Goal: Task Accomplishment & Management: Complete application form

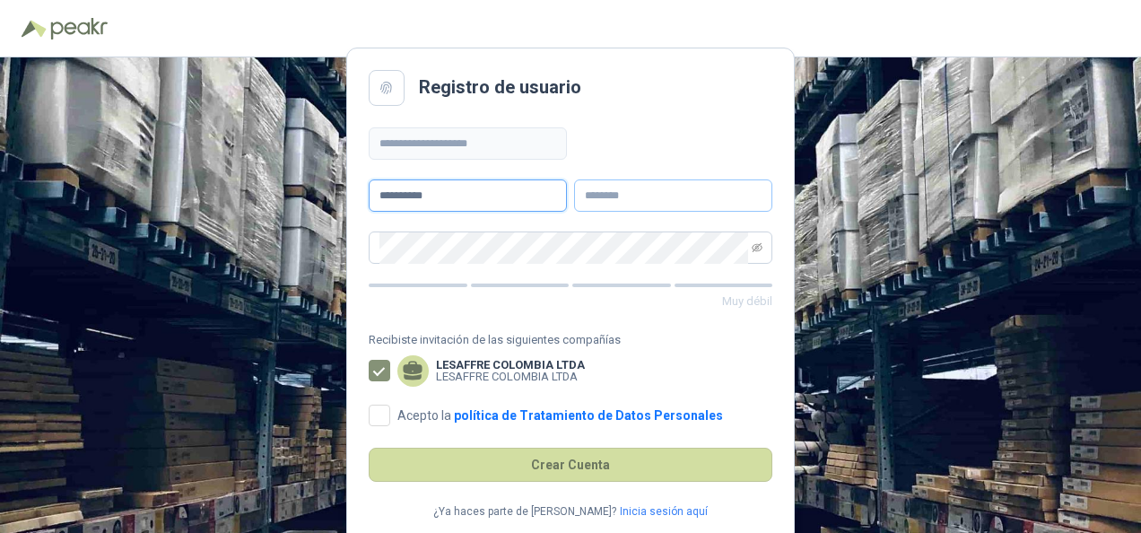
type input "**********"
click at [592, 200] on input "text" at bounding box center [673, 195] width 198 height 32
type input "**********"
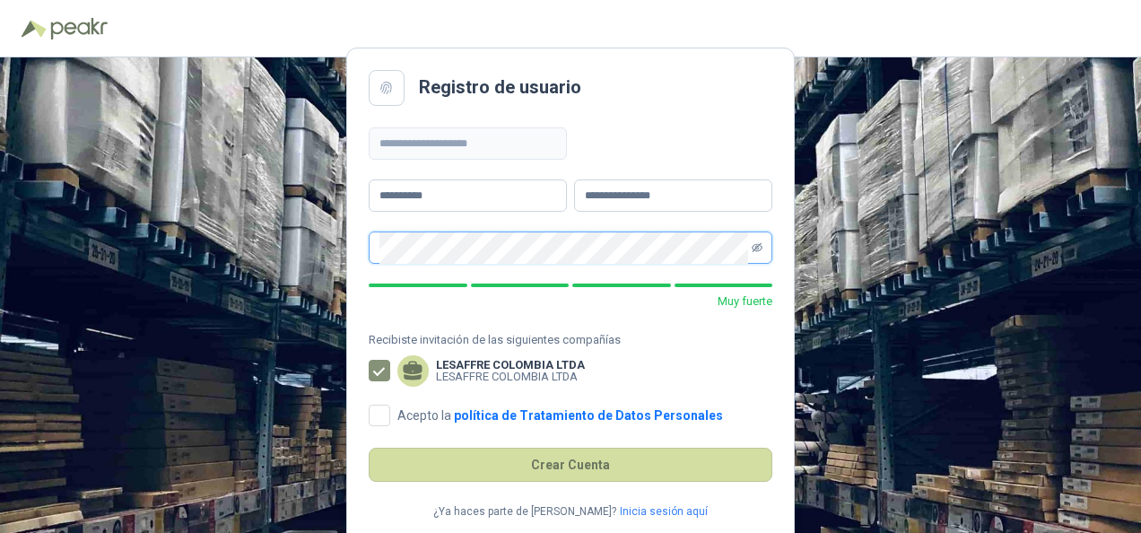
click at [756, 245] on icon "eye-invisible" at bounding box center [757, 247] width 11 height 11
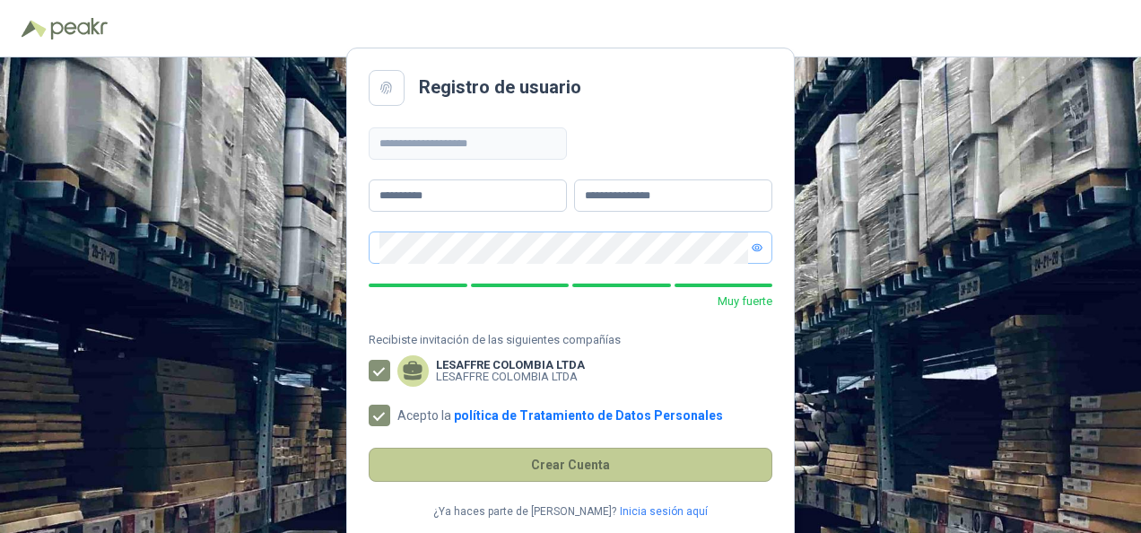
click at [580, 465] on button "Crear Cuenta" at bounding box center [571, 465] width 404 height 34
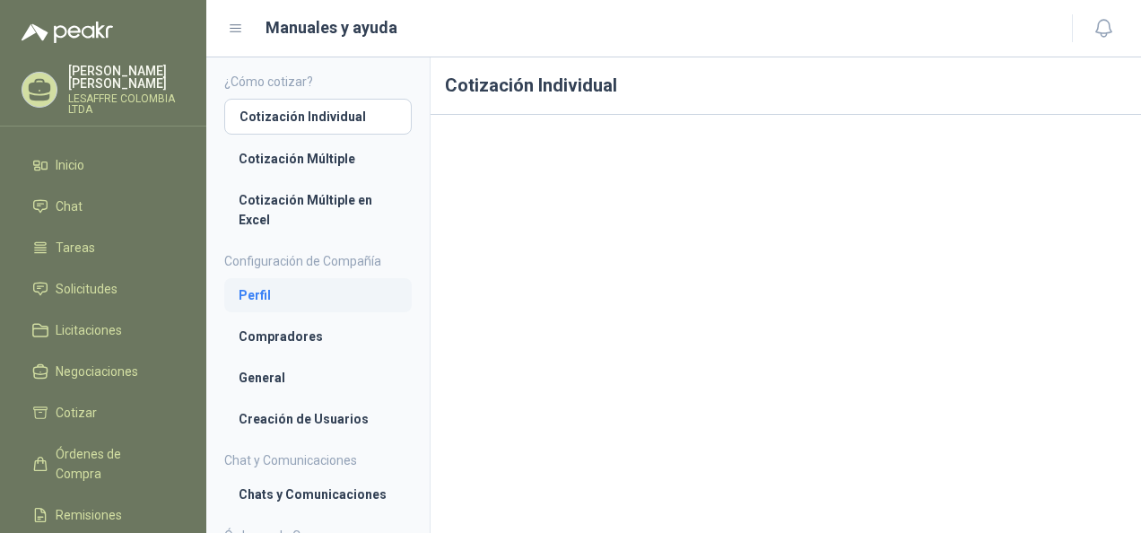
click at [257, 292] on li "Perfil" at bounding box center [318, 295] width 159 height 20
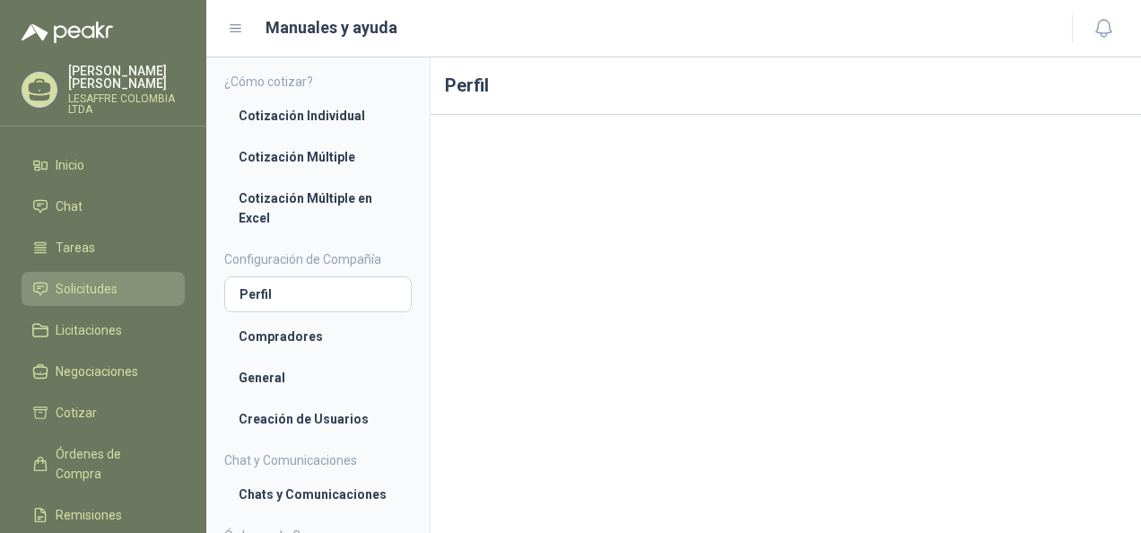
click at [93, 294] on span "Solicitudes" at bounding box center [87, 289] width 62 height 20
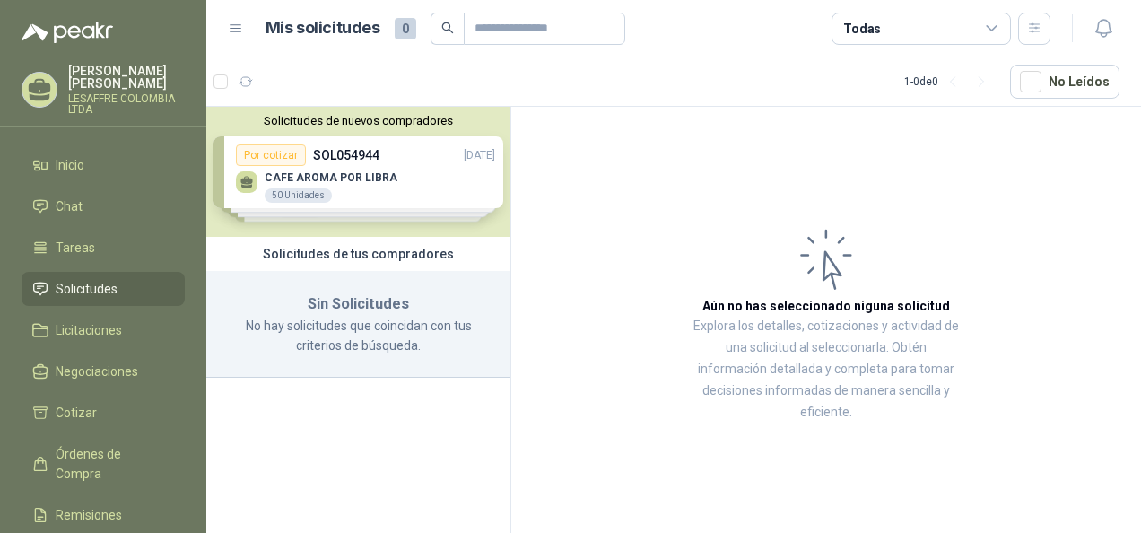
click at [346, 185] on div "Solicitudes de nuevos compradores Por cotizar SOL054944 [DATE] CAFE AROMA POR L…" at bounding box center [358, 172] width 304 height 130
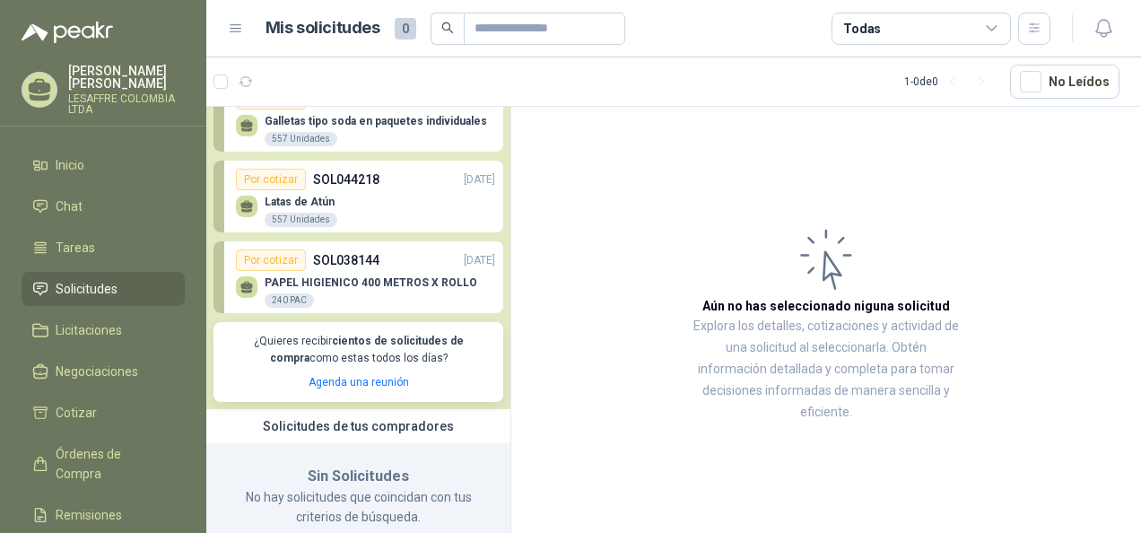
scroll to position [172, 0]
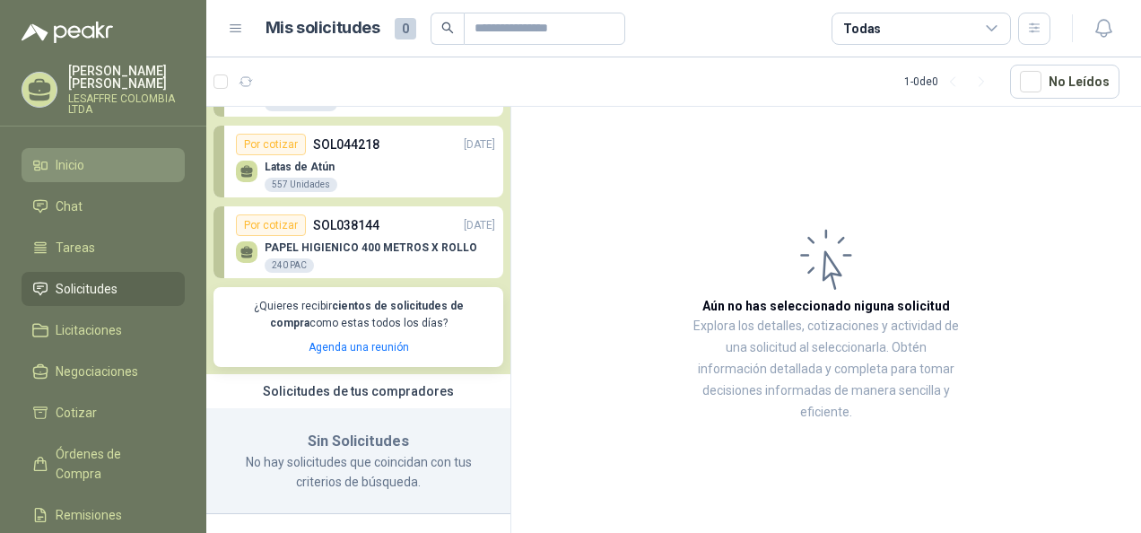
click at [81, 162] on span "Inicio" at bounding box center [70, 165] width 29 height 20
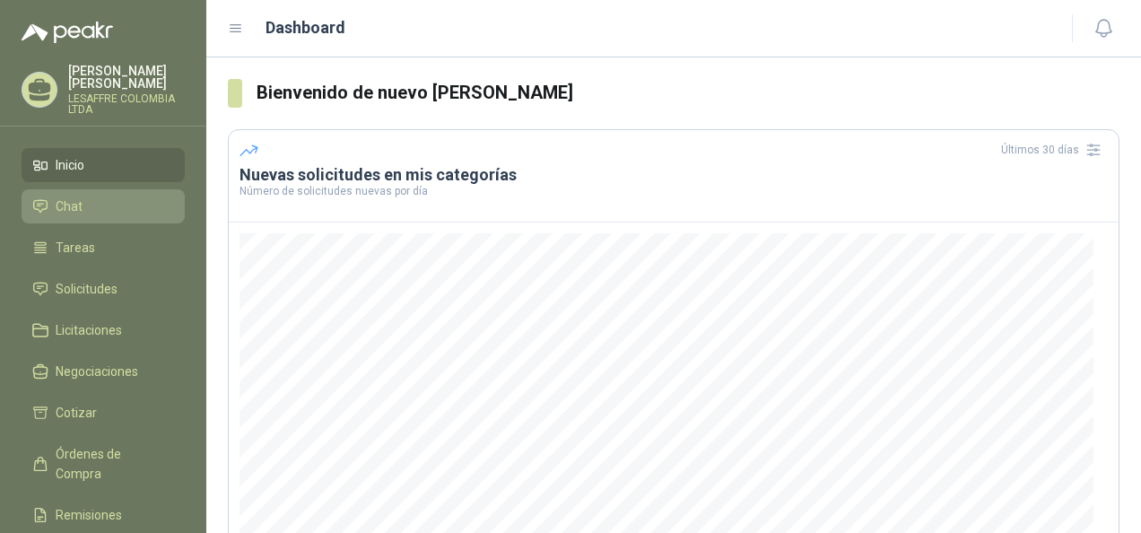
click at [97, 208] on li "Chat" at bounding box center [103, 206] width 142 height 20
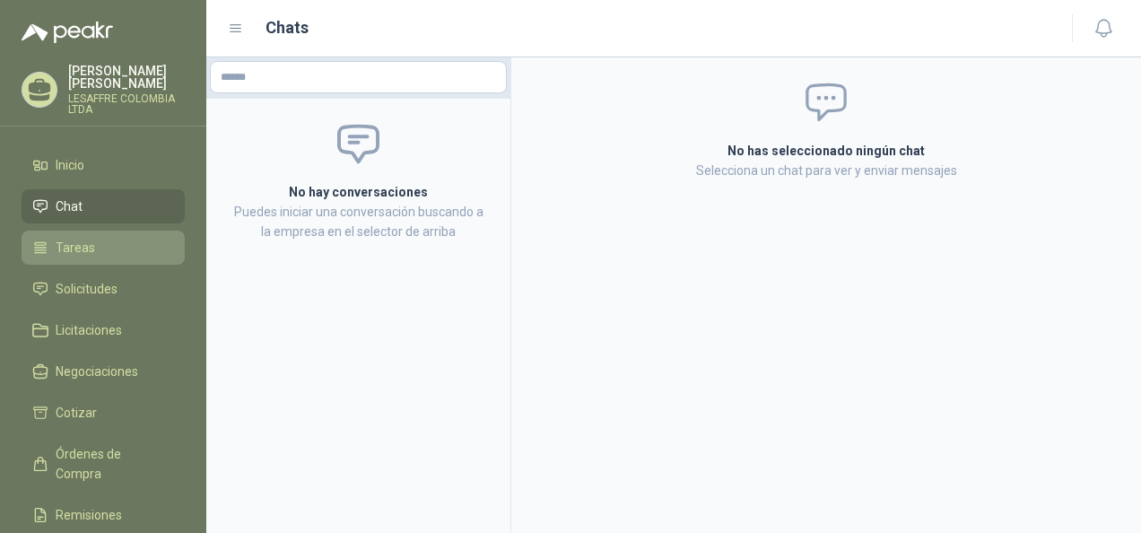
click at [74, 253] on span "Tareas" at bounding box center [75, 248] width 39 height 20
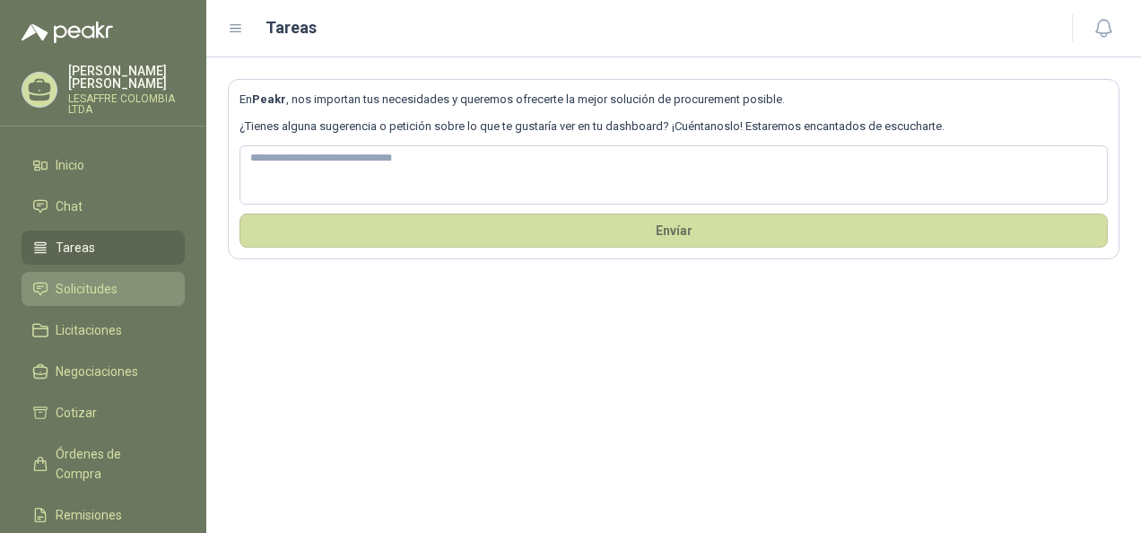
click at [86, 289] on span "Solicitudes" at bounding box center [87, 289] width 62 height 20
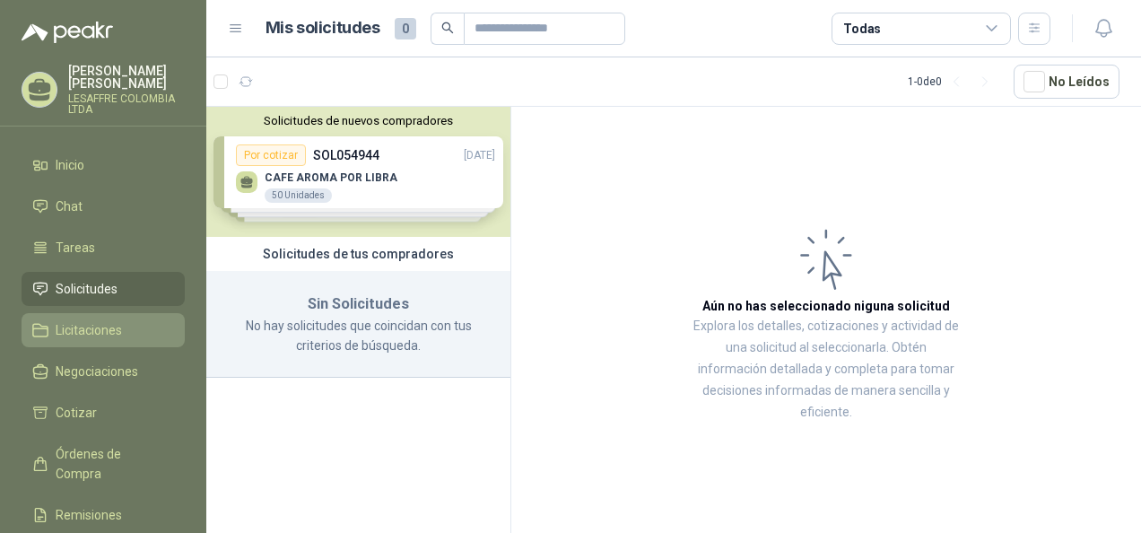
click at [83, 332] on span "Licitaciones" at bounding box center [89, 330] width 66 height 20
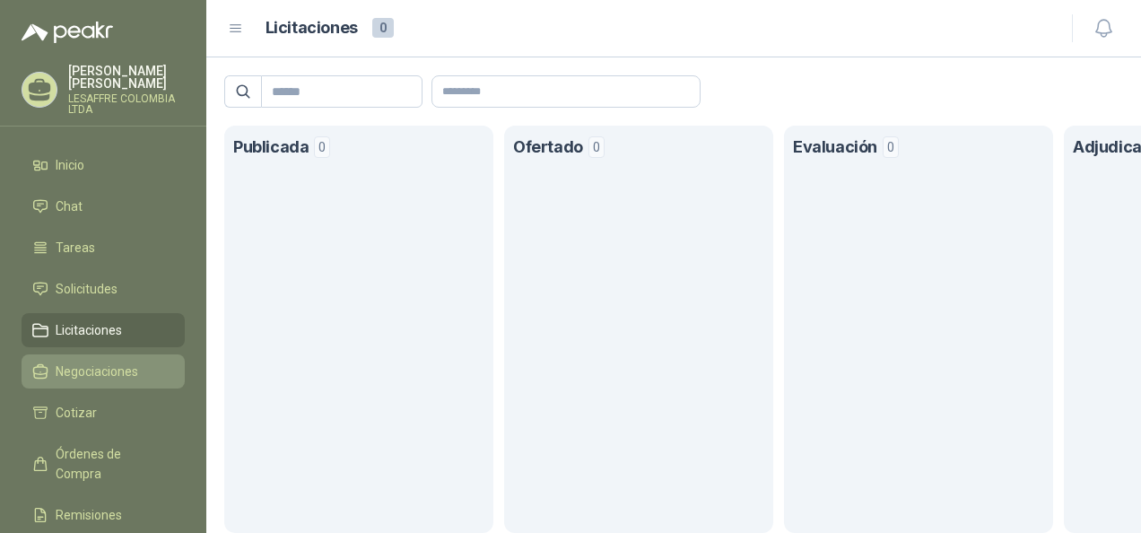
click at [82, 371] on span "Negociaciones" at bounding box center [97, 371] width 83 height 20
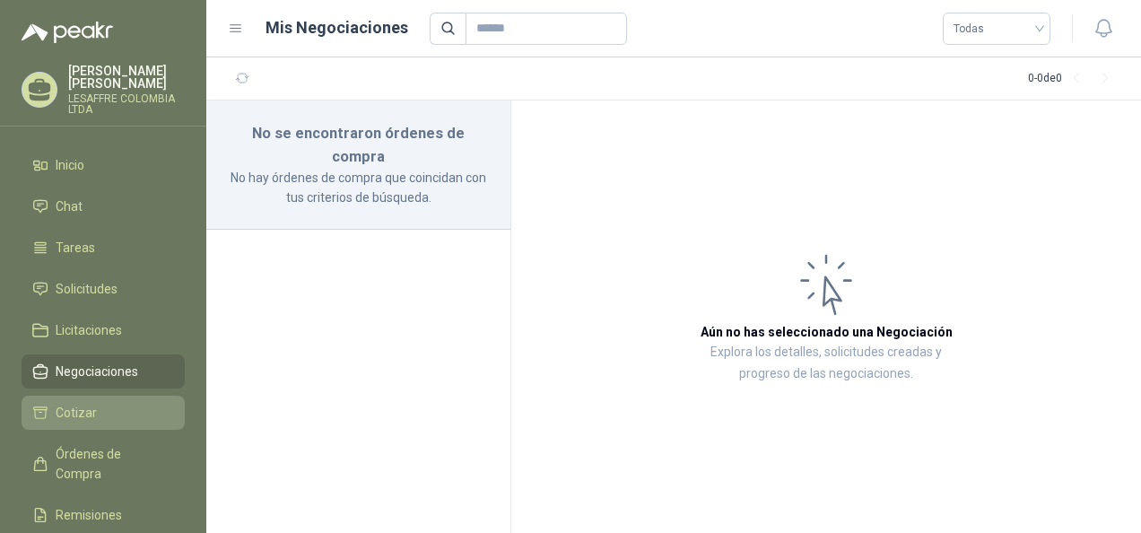
click at [79, 413] on span "Cotizar" at bounding box center [76, 413] width 41 height 20
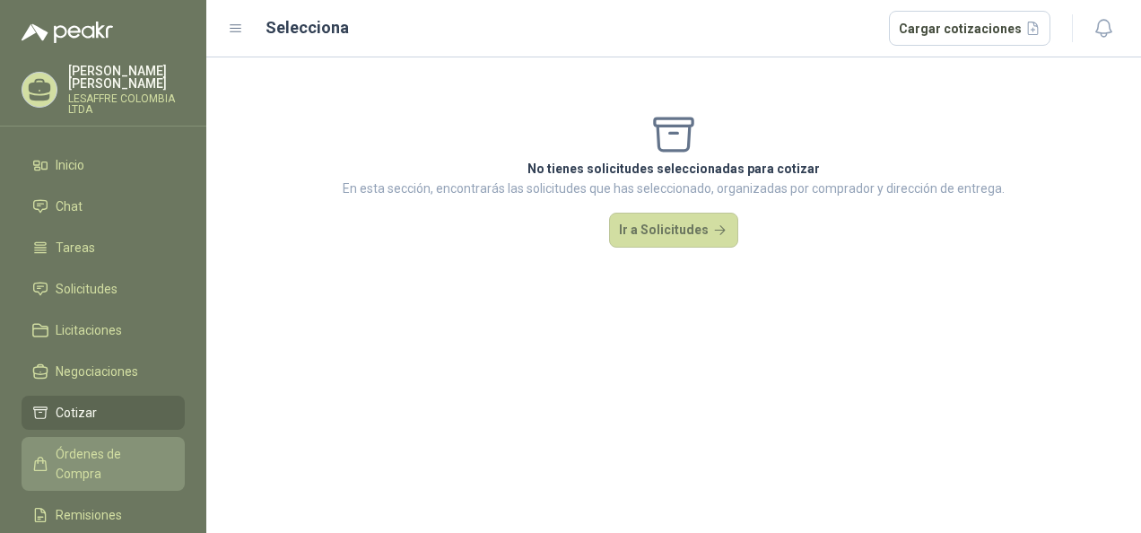
click at [89, 452] on span "Órdenes de Compra" at bounding box center [112, 463] width 112 height 39
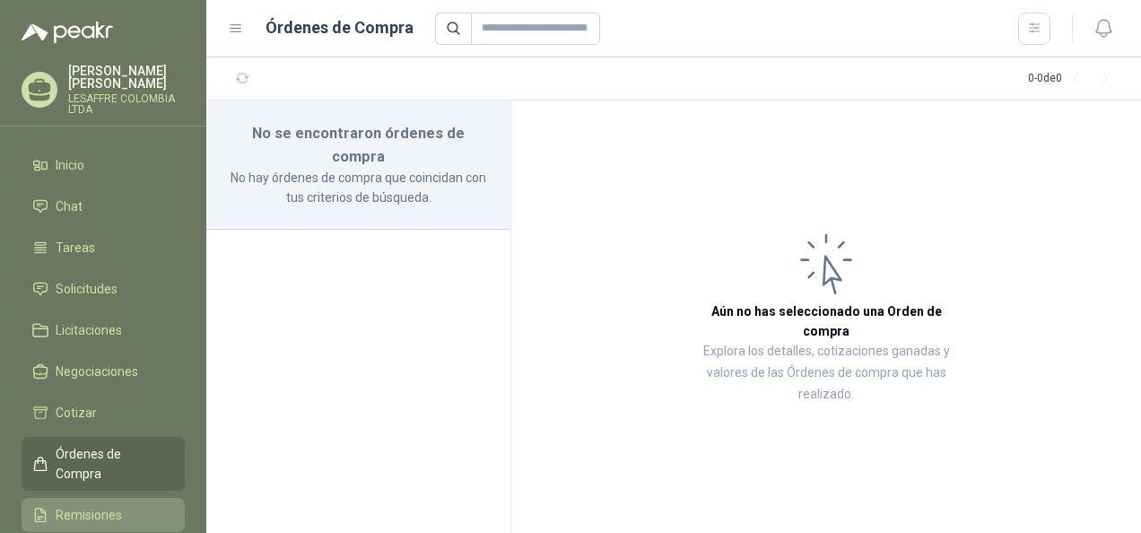
click at [117, 505] on span "Remisiones" at bounding box center [89, 515] width 66 height 20
